Goal: Book appointment/travel/reservation

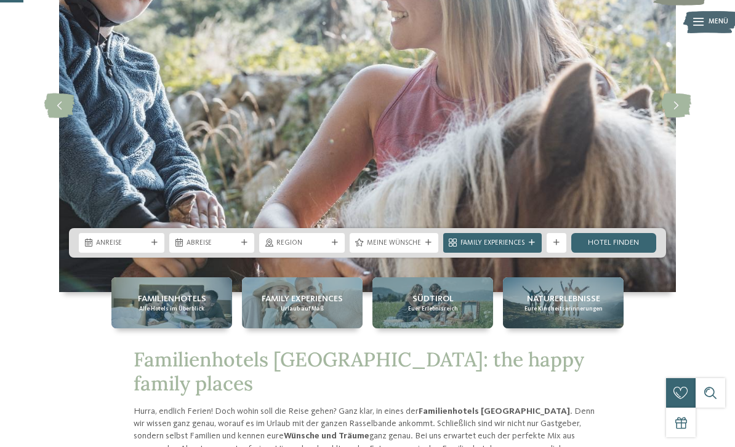
click at [146, 249] on span "Anreise" at bounding box center [121, 244] width 51 height 10
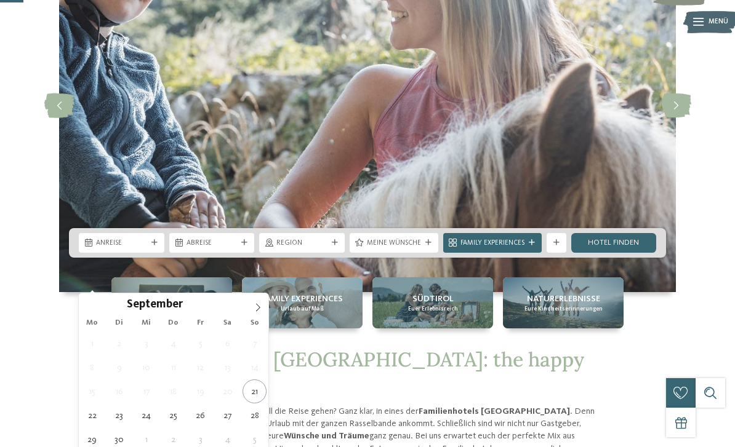
click at [261, 313] on span at bounding box center [257, 304] width 21 height 21
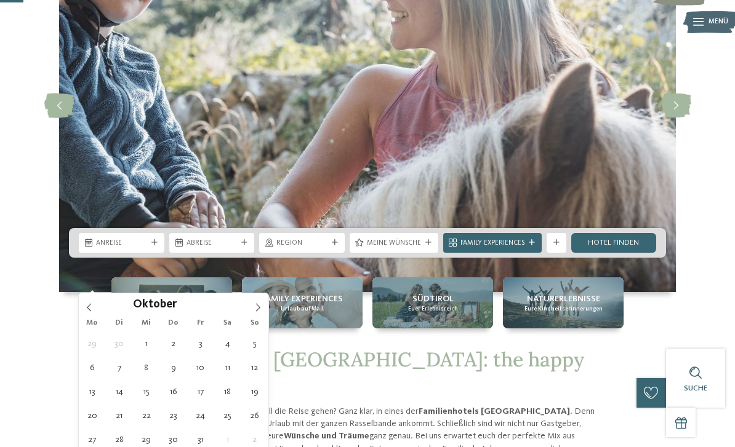
click at [266, 311] on span at bounding box center [257, 304] width 21 height 21
click at [263, 310] on span at bounding box center [257, 304] width 21 height 21
click at [265, 313] on span at bounding box center [257, 304] width 21 height 21
type input "****"
click at [262, 311] on span at bounding box center [257, 304] width 21 height 21
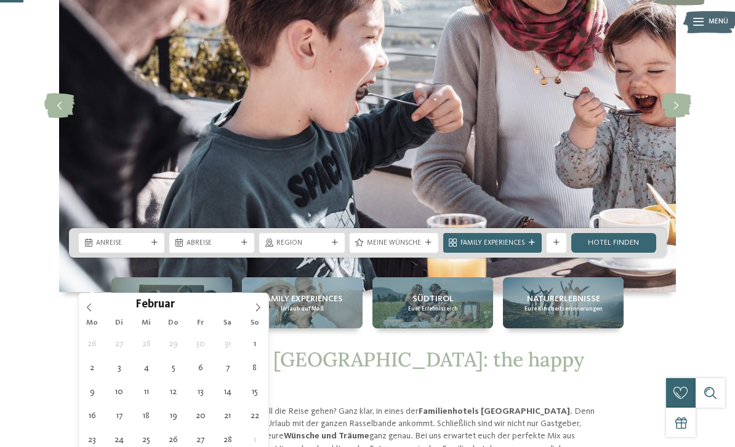
type div "[DATE]"
type input "****"
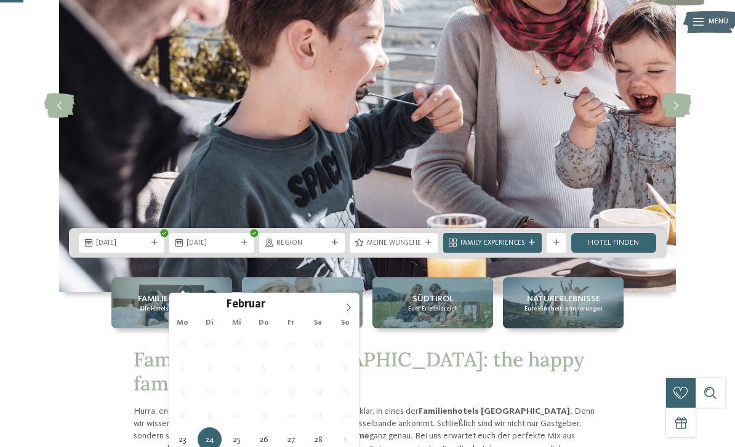
type div "[DATE]"
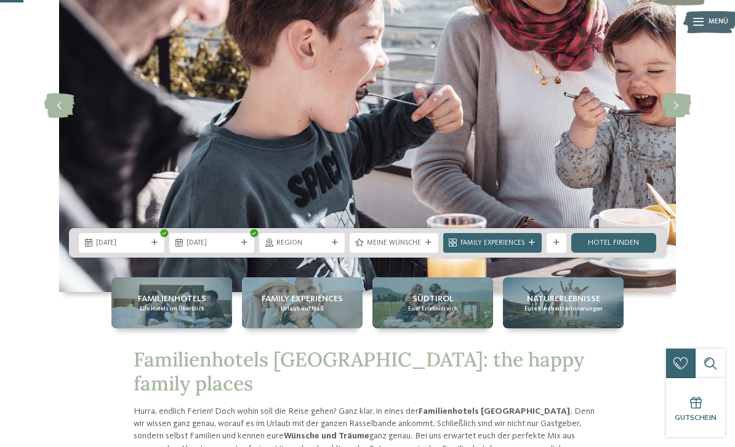
click at [335, 253] on div "Region" at bounding box center [302, 243] width 86 height 20
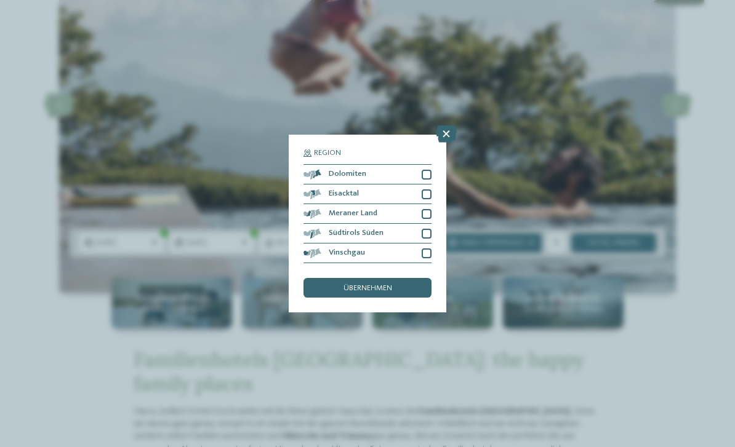
click at [427, 229] on div at bounding box center [427, 234] width 10 height 10
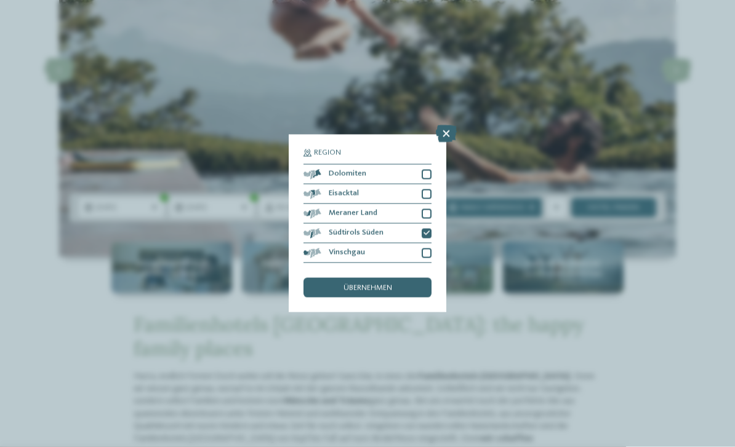
scroll to position [167, 0]
click at [430, 209] on div at bounding box center [427, 214] width 10 height 10
click at [427, 249] on div at bounding box center [427, 254] width 10 height 10
click at [404, 278] on div "übernehmen" at bounding box center [367, 288] width 128 height 20
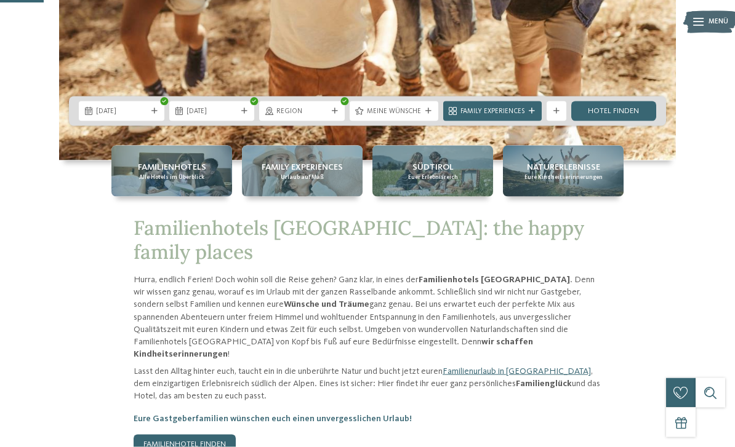
scroll to position [263, 0]
click at [428, 121] on div "Meine Wünsche" at bounding box center [394, 111] width 89 height 20
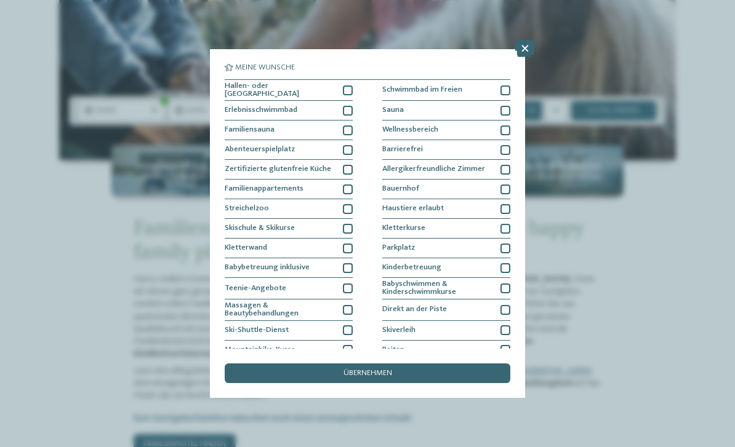
click at [349, 188] on div at bounding box center [348, 190] width 10 height 10
click at [508, 108] on div at bounding box center [505, 111] width 10 height 10
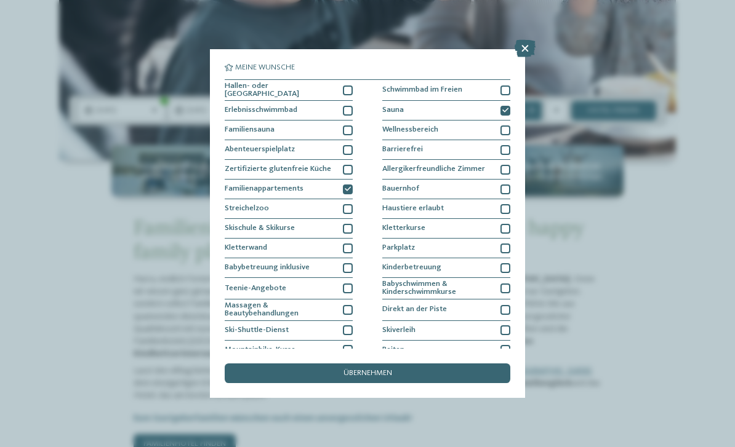
click at [510, 130] on div at bounding box center [505, 131] width 10 height 10
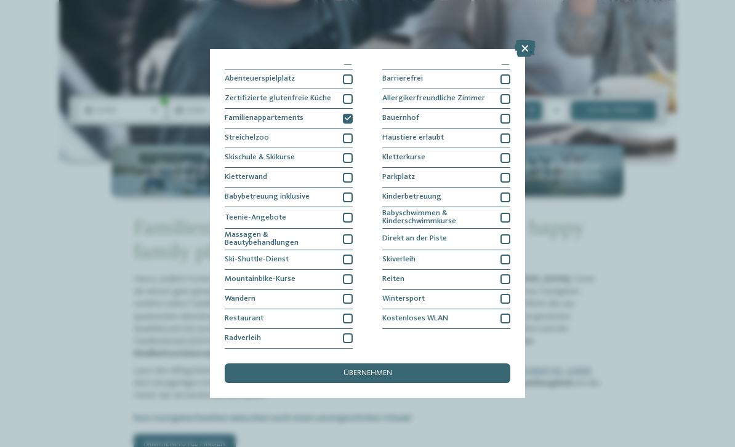
scroll to position [89, 0]
click at [495, 188] on div "Kinderbetreuung" at bounding box center [446, 198] width 128 height 20
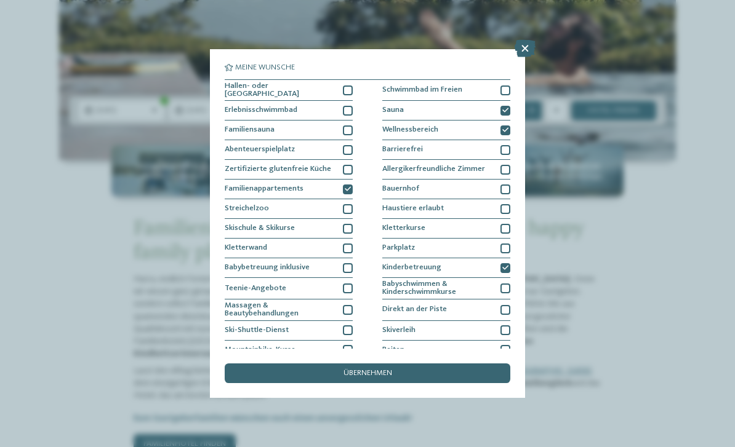
scroll to position [0, 0]
click at [441, 364] on div "übernehmen" at bounding box center [368, 374] width 286 height 20
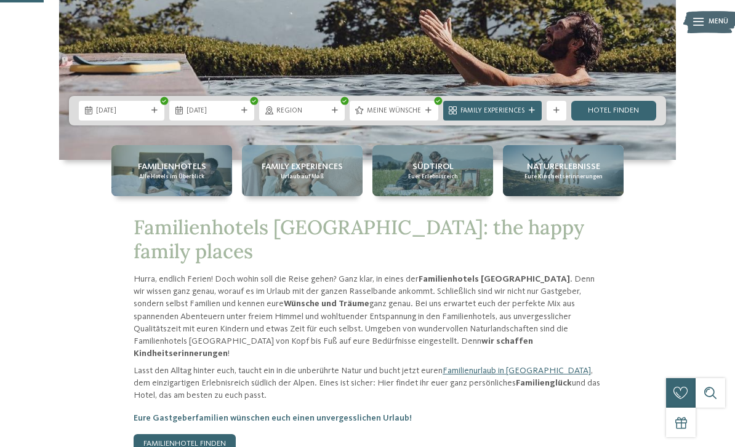
click at [607, 121] on link "Hotel finden" at bounding box center [614, 111] width 86 height 20
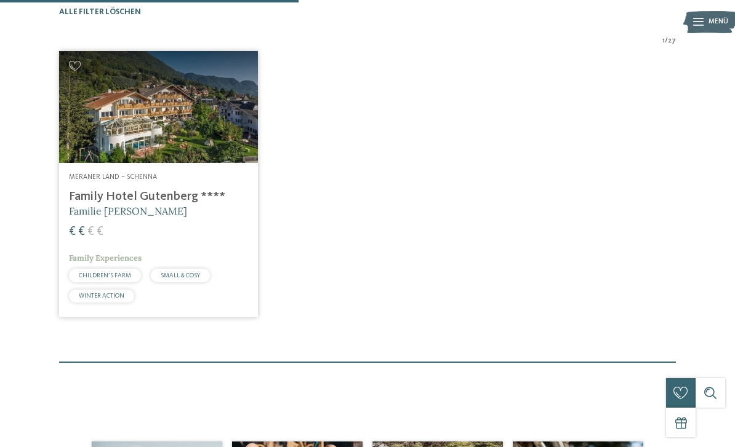
click at [214, 151] on img at bounding box center [158, 107] width 199 height 112
